Goal: Find specific page/section: Find specific page/section

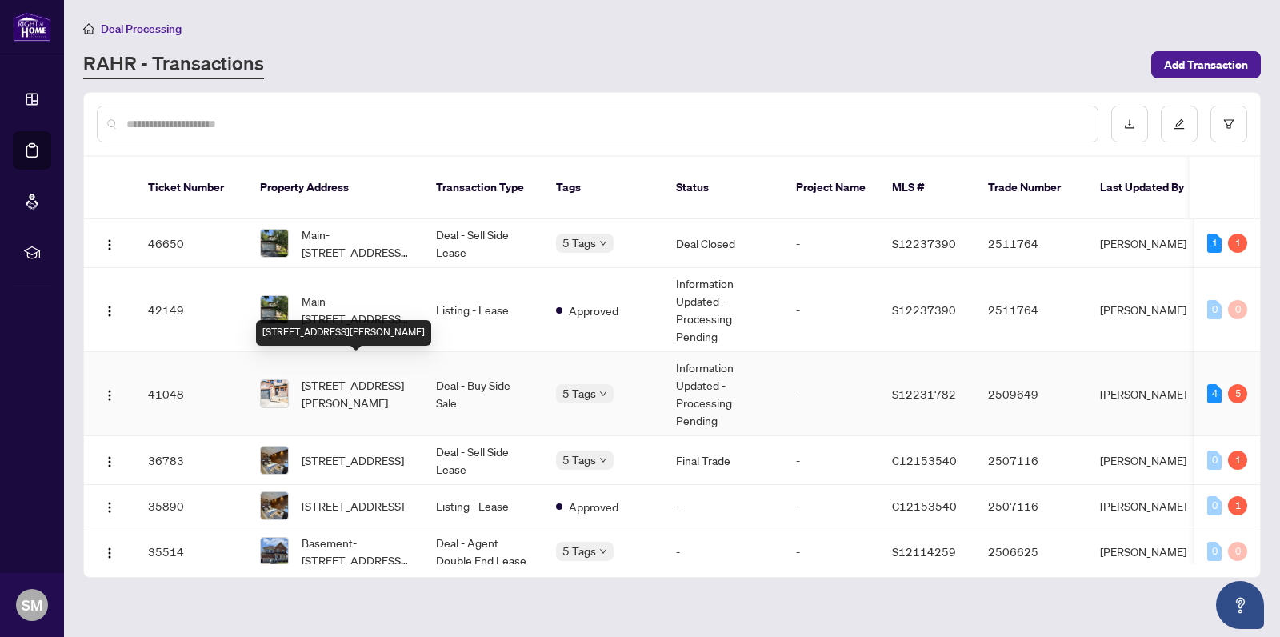
click at [375, 379] on span "[STREET_ADDRESS][PERSON_NAME]" at bounding box center [356, 393] width 109 height 35
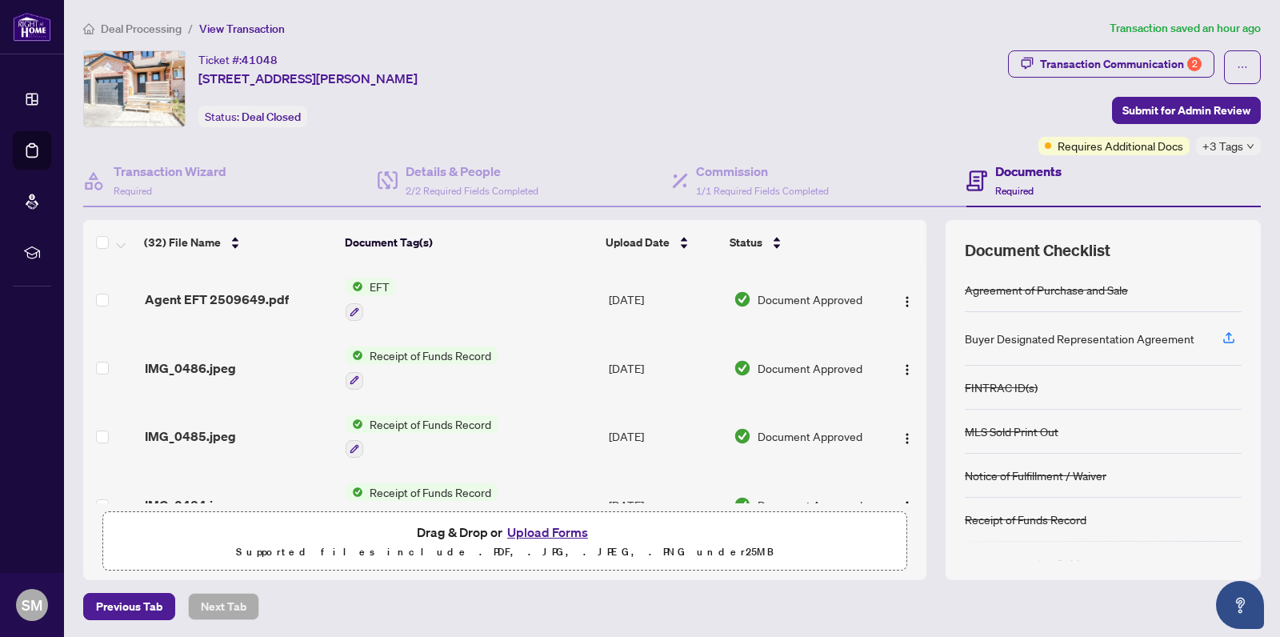
click at [379, 284] on span "EFT" at bounding box center [379, 287] width 33 height 18
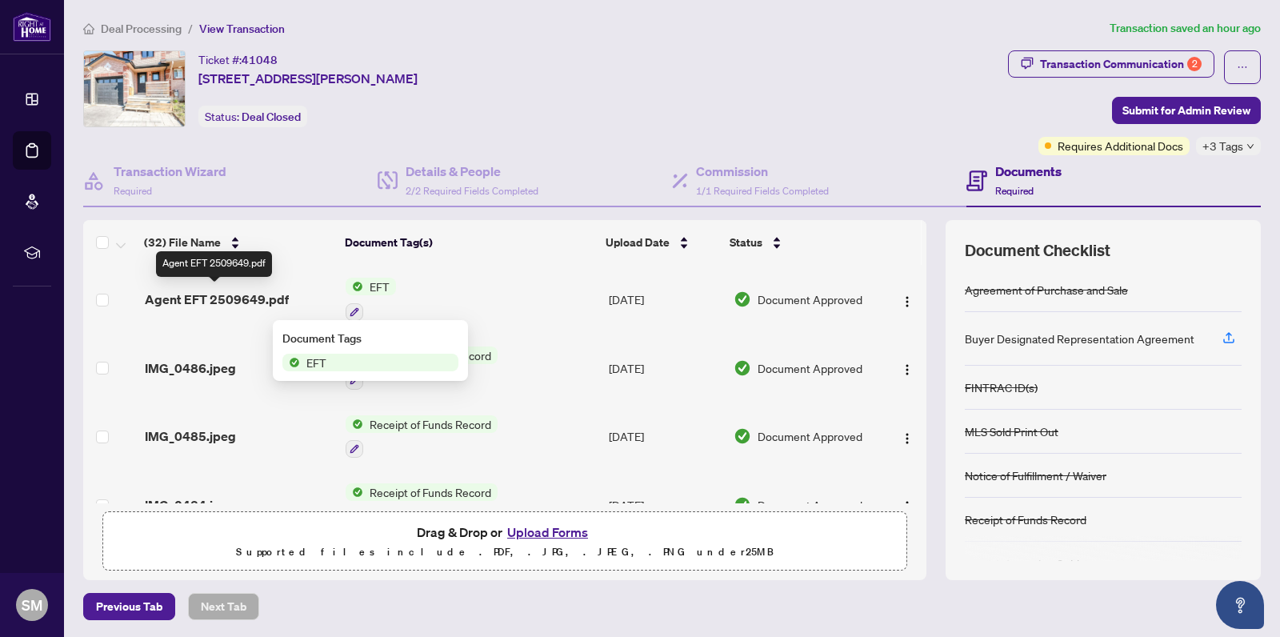
click at [222, 291] on span "Agent EFT 2509649.pdf" at bounding box center [217, 299] width 144 height 19
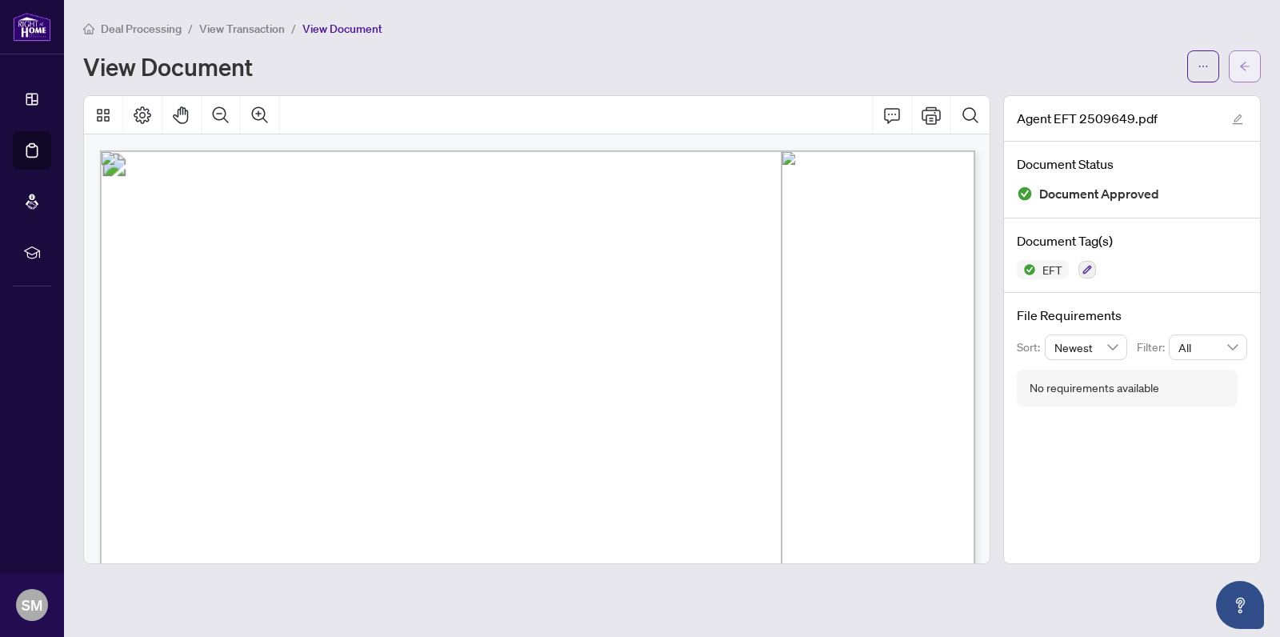
click at [1248, 61] on icon "arrow-left" at bounding box center [1245, 66] width 11 height 11
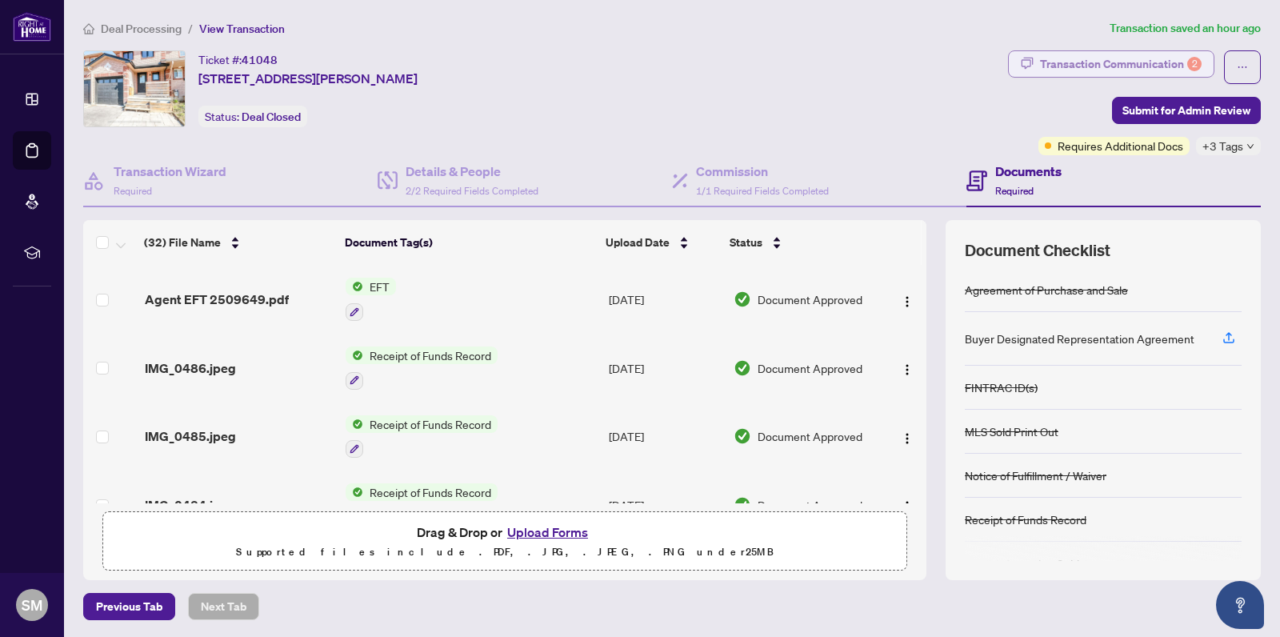
click at [1188, 59] on div "Transaction Communication 2" at bounding box center [1121, 64] width 162 height 26
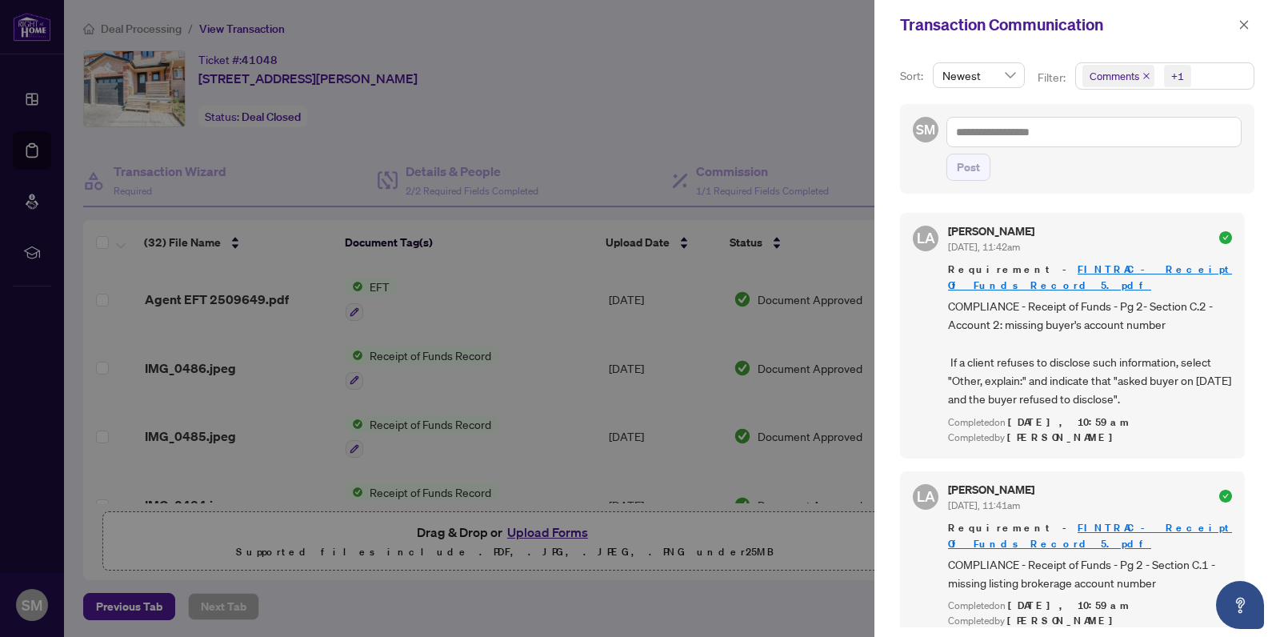
click at [1005, 78] on span "Newest" at bounding box center [979, 75] width 73 height 24
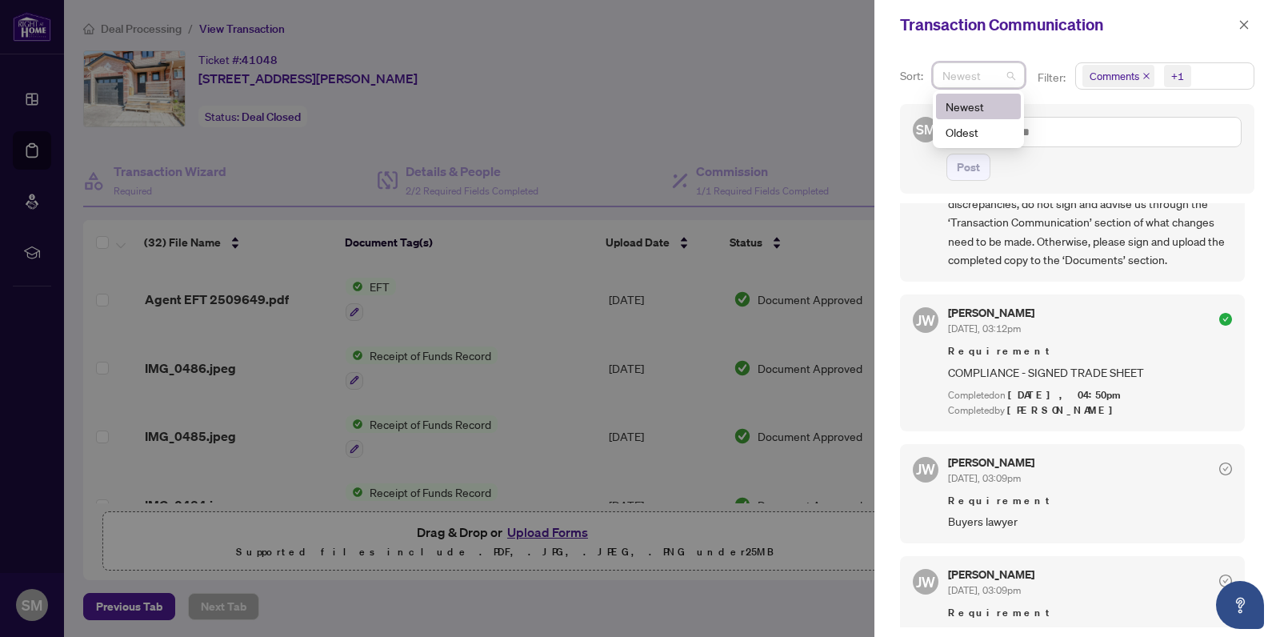
scroll to position [3192, 0]
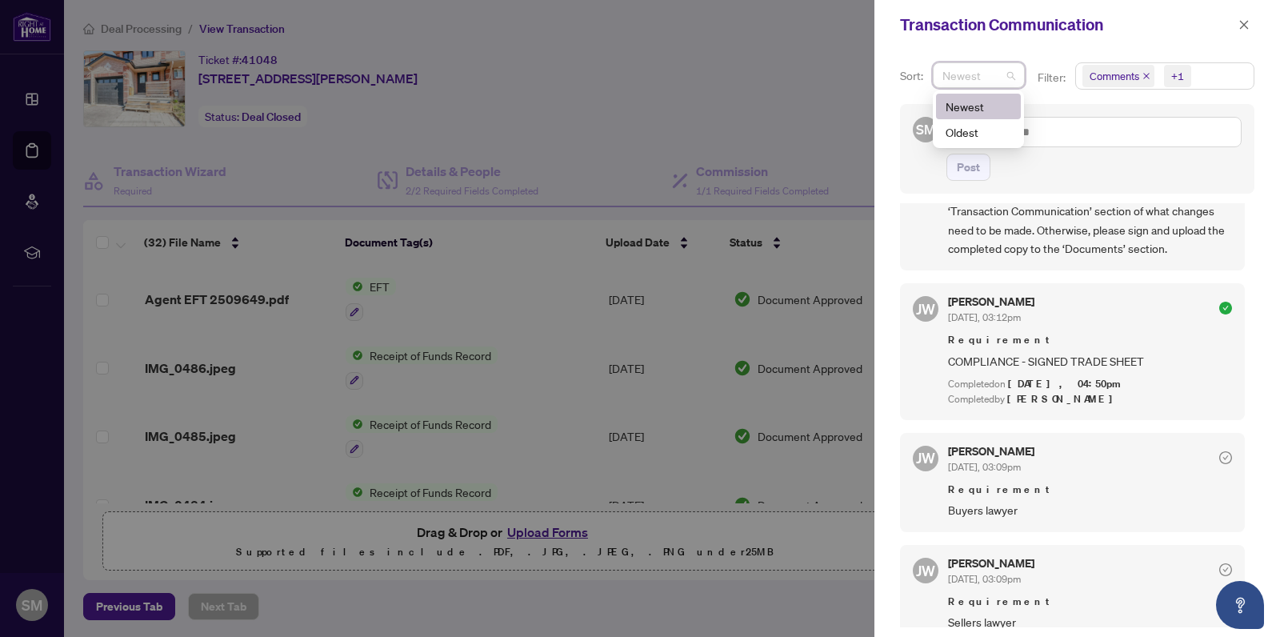
click at [830, 144] on div at bounding box center [640, 318] width 1280 height 637
click at [1246, 18] on span "button" at bounding box center [1244, 25] width 11 height 26
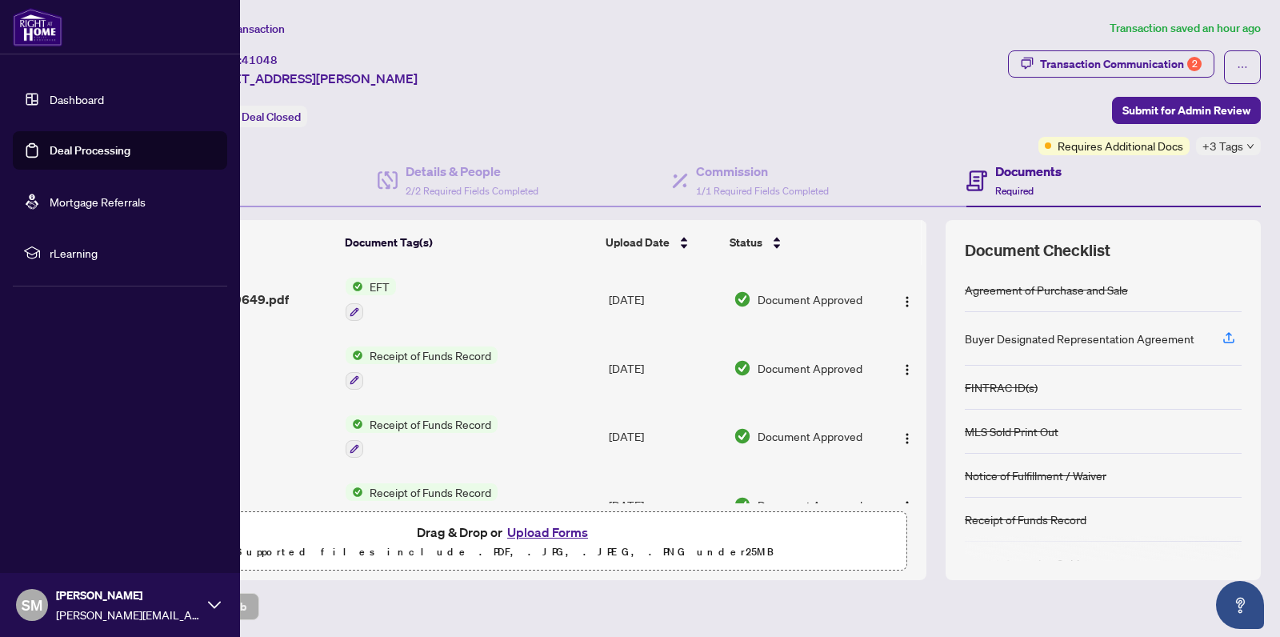
click at [80, 94] on link "Dashboard" at bounding box center [77, 99] width 54 height 14
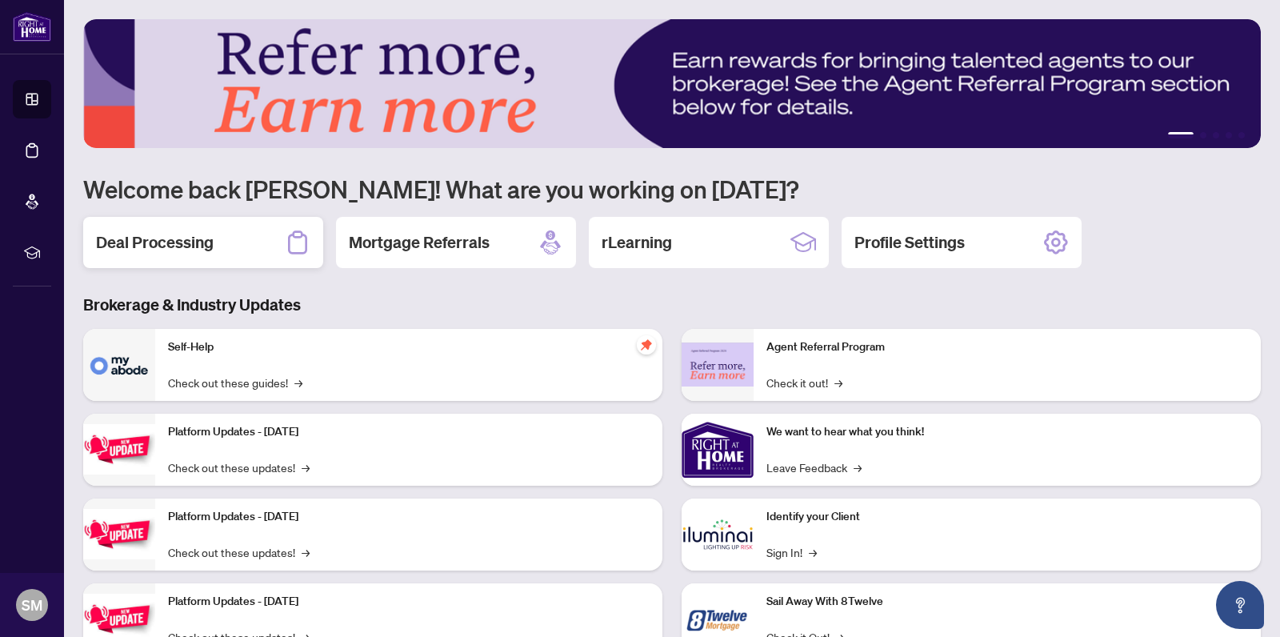
click at [186, 231] on h2 "Deal Processing" at bounding box center [155, 242] width 118 height 22
